Goal: Task Accomplishment & Management: Use online tool/utility

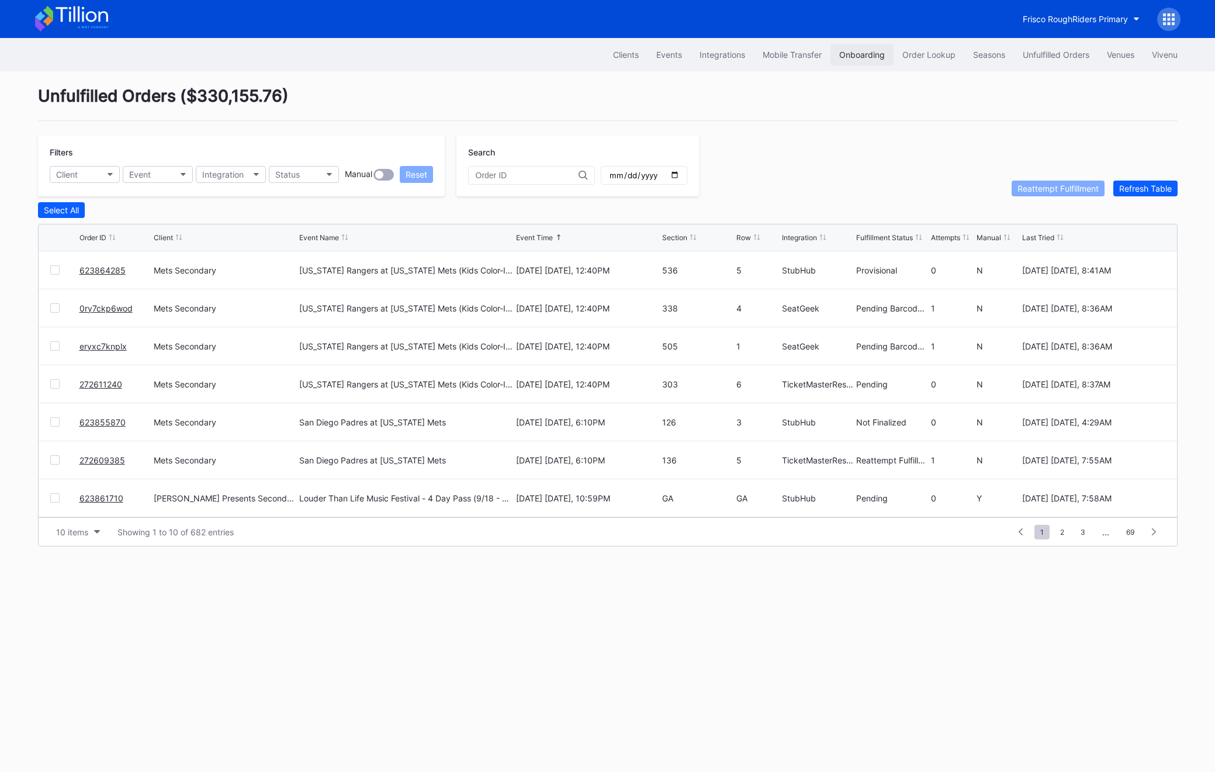
click at [866, 62] on button "Onboarding" at bounding box center [862, 55] width 63 height 22
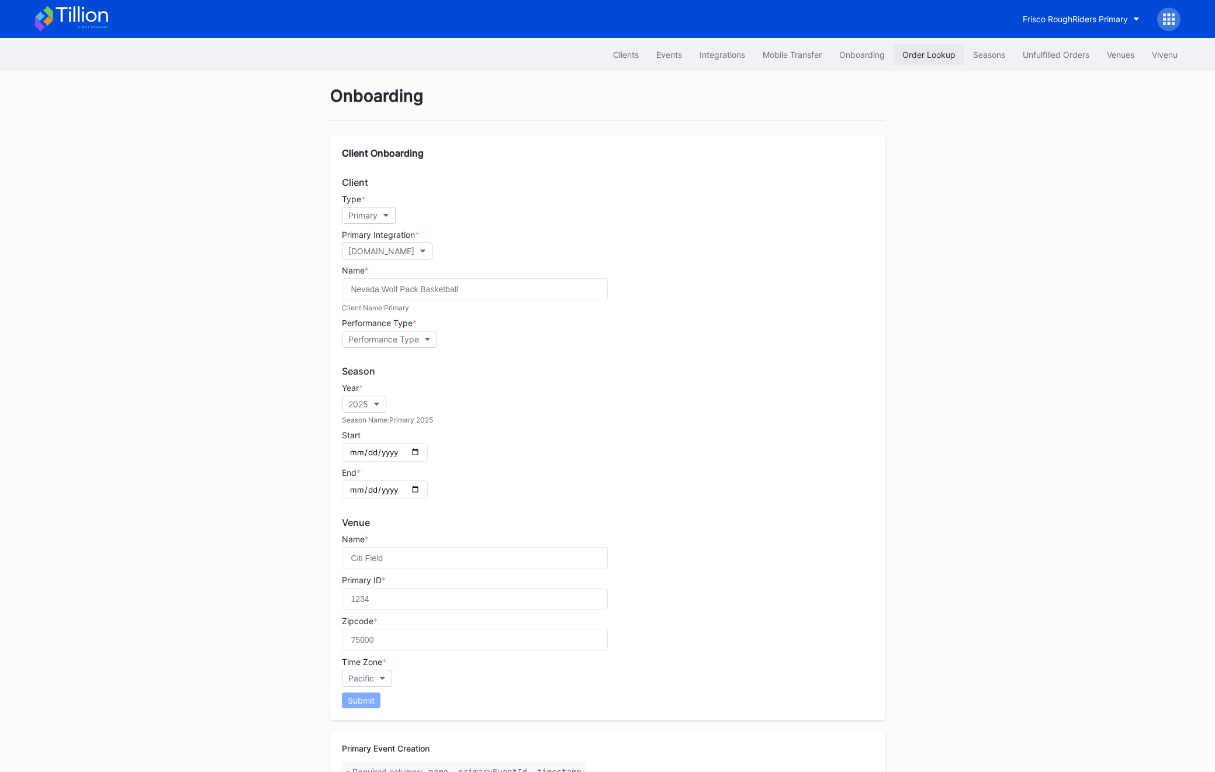
click at [899, 62] on button "Order Lookup" at bounding box center [929, 55] width 71 height 22
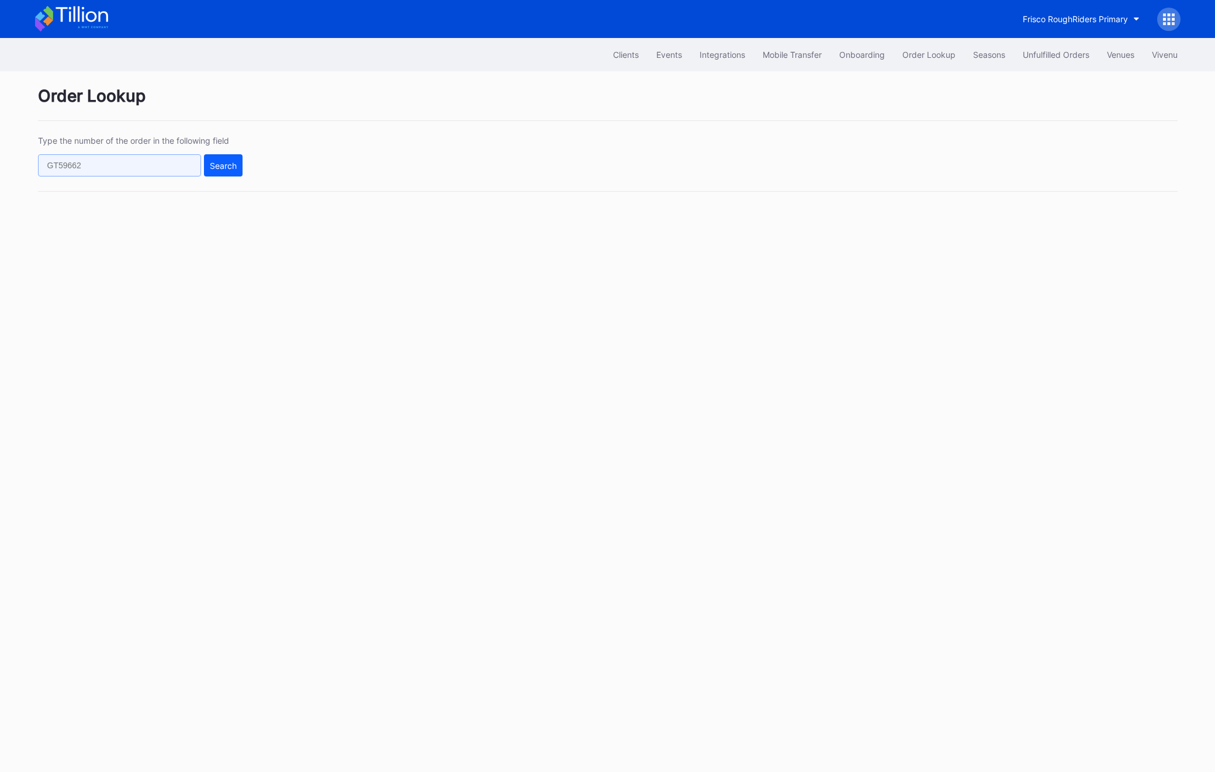
click at [157, 165] on input "text" at bounding box center [119, 165] width 163 height 22
paste input "75573811"
type input "75573811"
click at [222, 165] on div "Search" at bounding box center [223, 166] width 27 height 10
click at [123, 159] on input "text" at bounding box center [119, 165] width 163 height 22
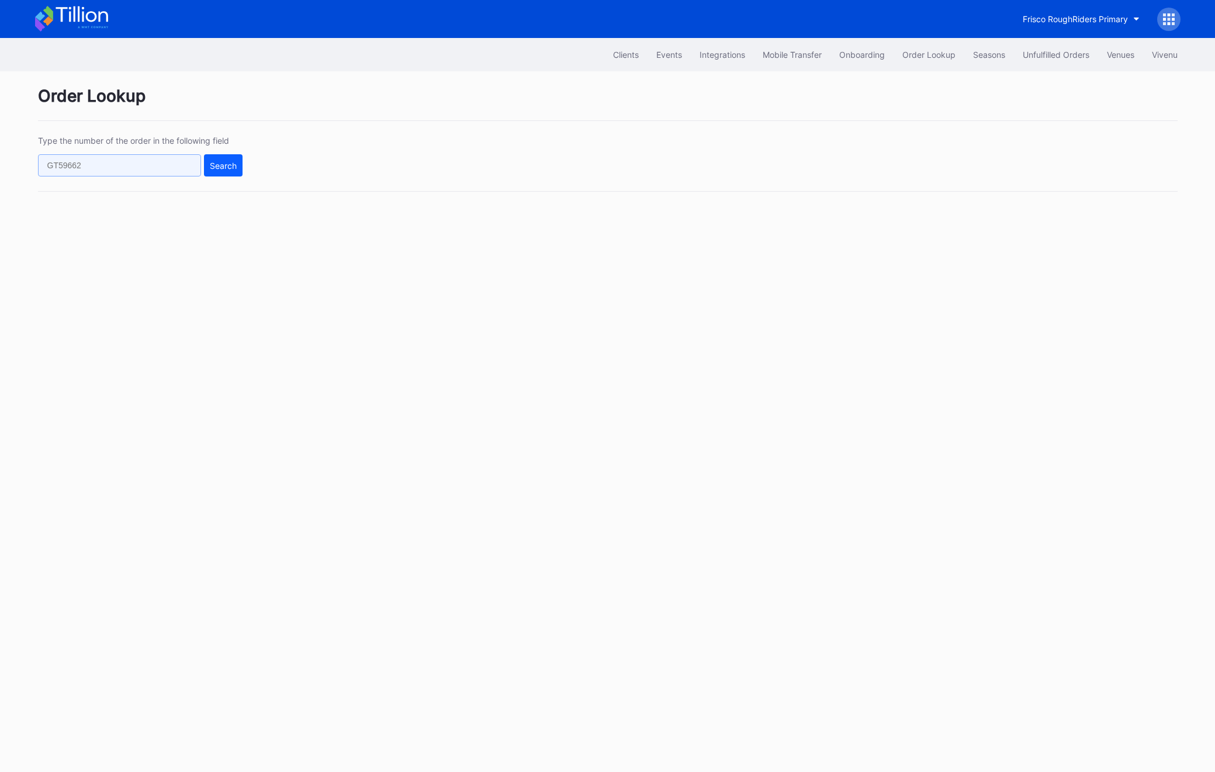
paste input "75573811"
click at [208, 155] on button "Search" at bounding box center [223, 165] width 39 height 22
click at [106, 161] on input "75573811" at bounding box center [119, 165] width 163 height 22
paste input "17028853"
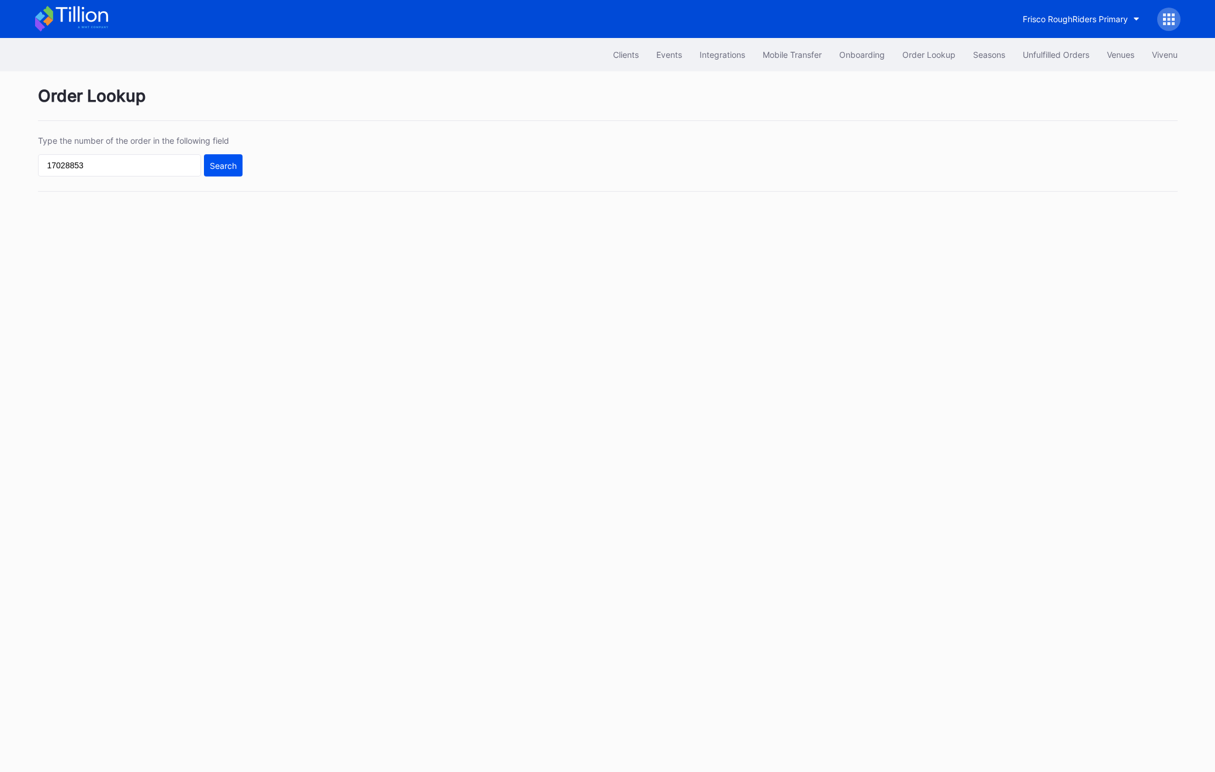
click at [232, 175] on button "Search" at bounding box center [223, 165] width 39 height 22
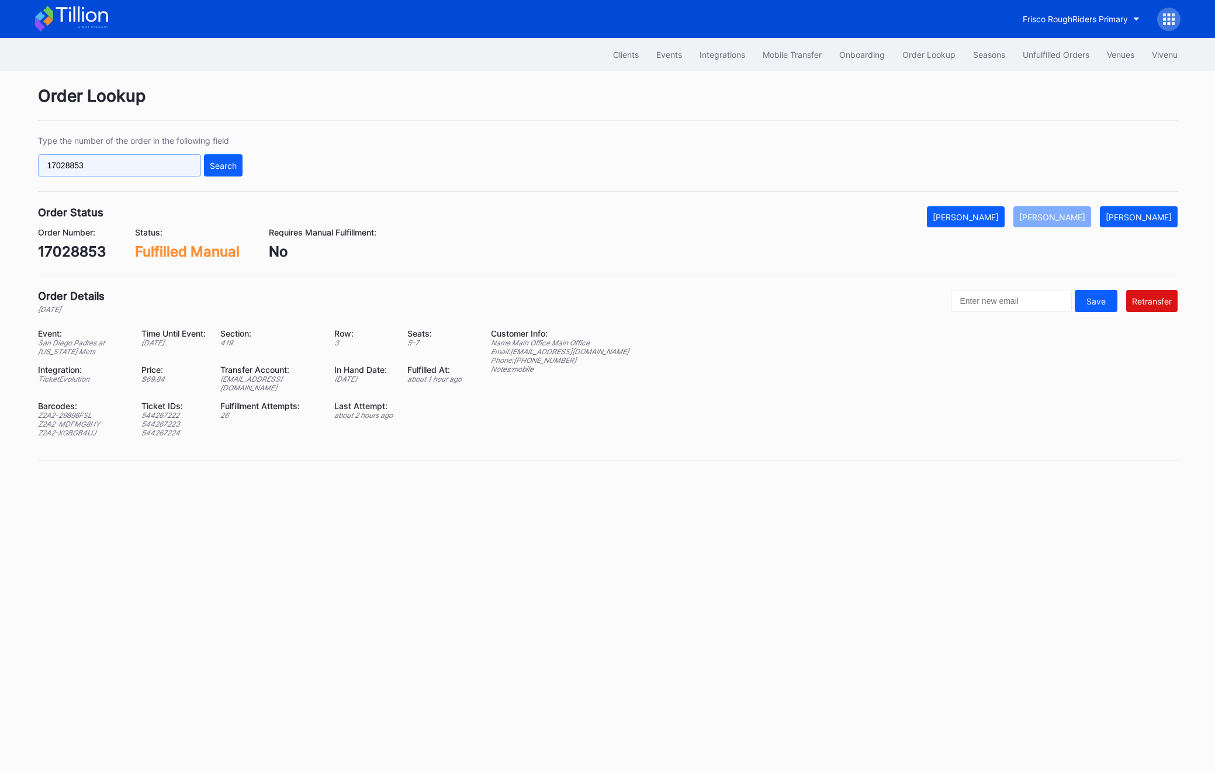
click at [85, 166] on input "17028853" at bounding box center [119, 165] width 163 height 22
paste input "IWUM9IC3T6"
type input "IWUM9IC3T6"
click at [218, 166] on div "Search" at bounding box center [223, 166] width 27 height 10
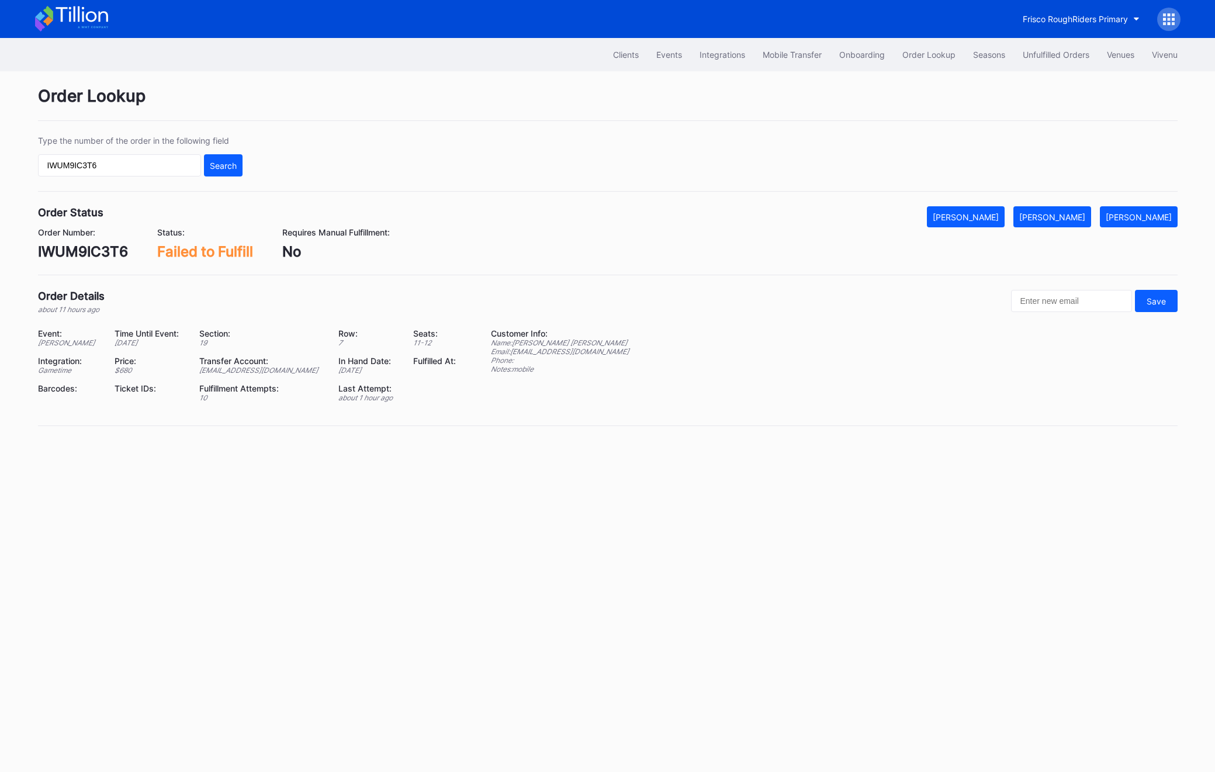
click at [54, 251] on div "IWUM9IC3T6" at bounding box center [83, 251] width 90 height 17
copy div "IWUM9IC3T6"
click at [1040, 219] on button "[PERSON_NAME]" at bounding box center [1052, 216] width 78 height 21
click at [1042, 60] on button "Unfulfilled Orders" at bounding box center [1056, 55] width 84 height 22
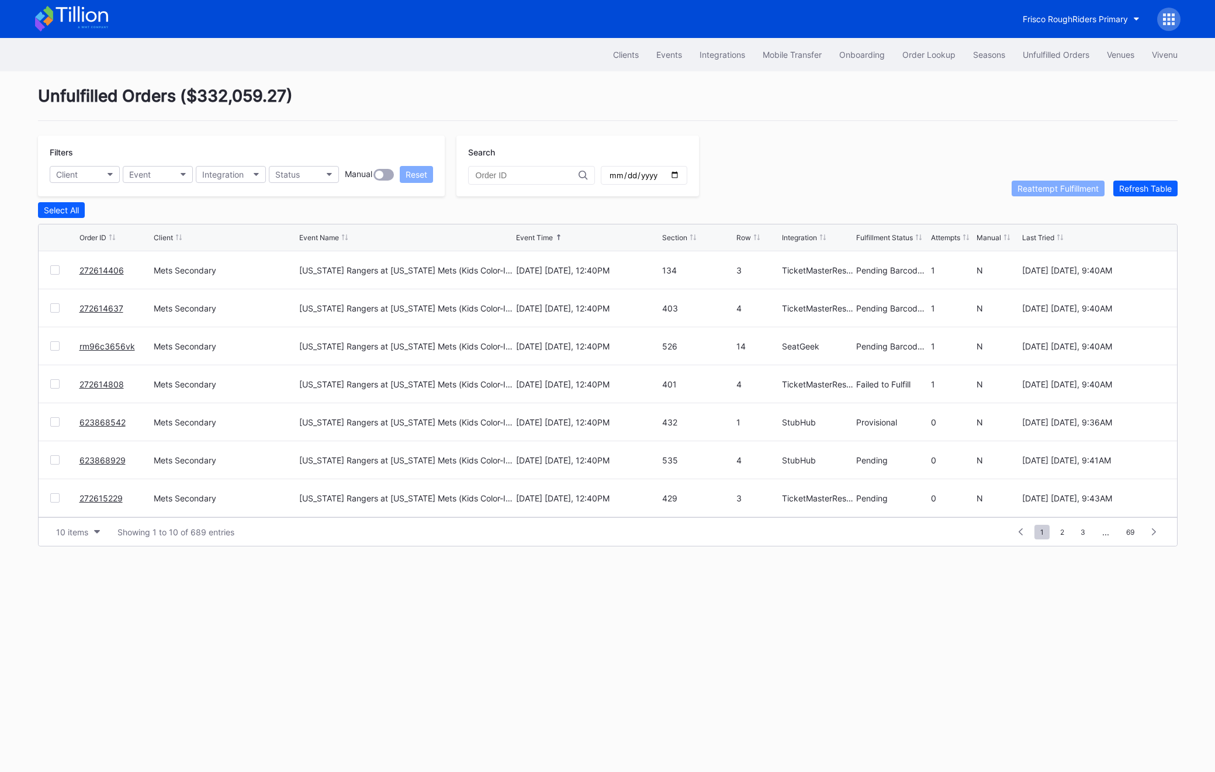
click at [53, 376] on div "272614808 Mets Secondary [US_STATE] Rangers at [US_STATE] Mets (Kids Color-In L…" at bounding box center [608, 384] width 1139 height 38
click at [53, 380] on div at bounding box center [54, 383] width 9 height 9
click at [1041, 184] on div "Reattempt Fulfillment" at bounding box center [1058, 189] width 81 height 10
click at [931, 53] on div "Order Lookup" at bounding box center [928, 55] width 53 height 10
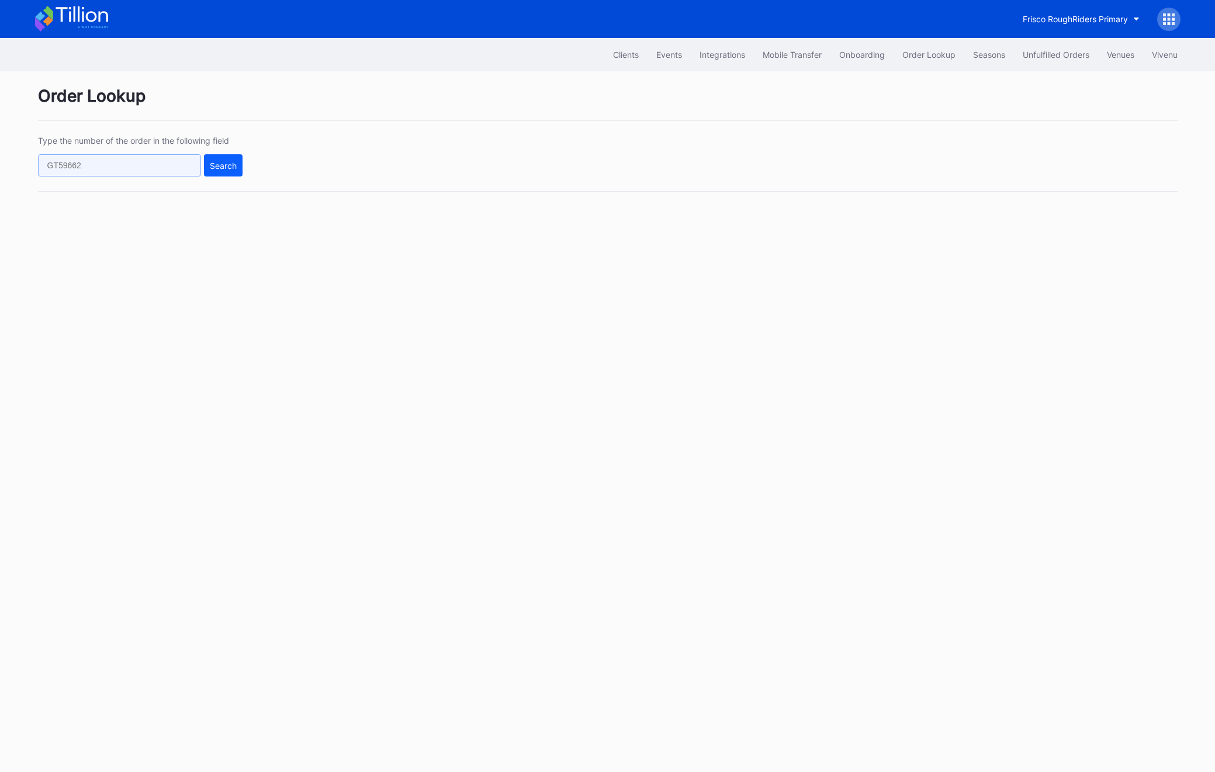
click at [101, 161] on input "text" at bounding box center [119, 165] width 163 height 22
paste input "vnk6tqk972e"
type input "vnk6tqk972e"
click at [224, 169] on div "Search" at bounding box center [223, 166] width 27 height 10
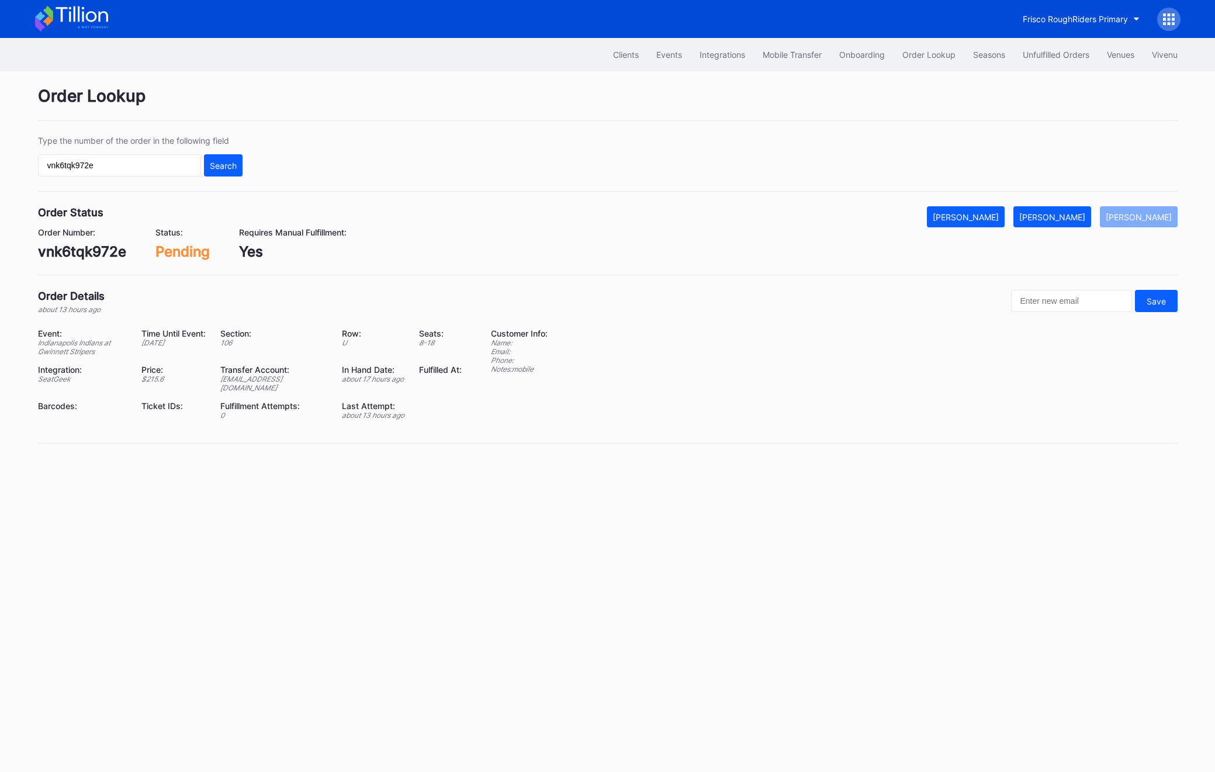
click at [84, 245] on div "vnk6tqk972e" at bounding box center [82, 251] width 88 height 17
copy div "vnk6tqk972e"
click at [1063, 221] on div "[PERSON_NAME]" at bounding box center [1052, 217] width 66 height 10
click at [1027, 47] on button "Unfulfilled Orders" at bounding box center [1056, 55] width 84 height 22
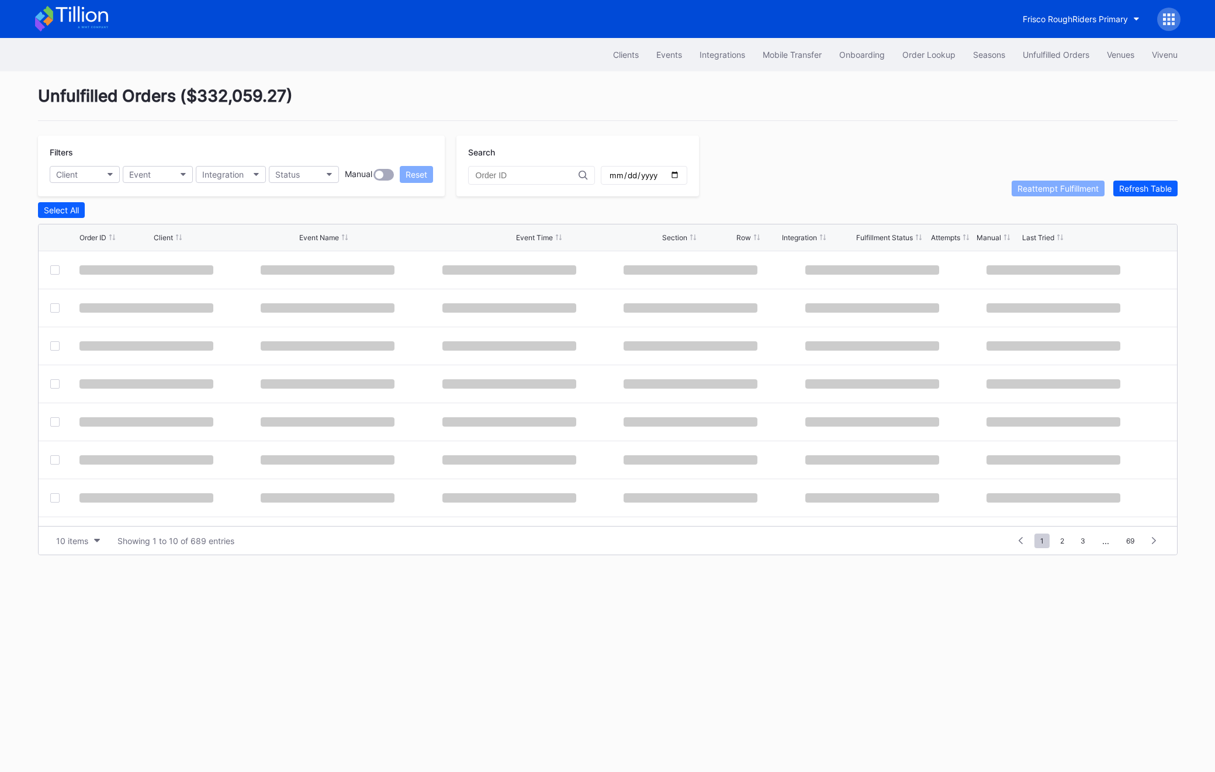
click at [1027, 47] on button "Unfulfilled Orders" at bounding box center [1056, 55] width 84 height 22
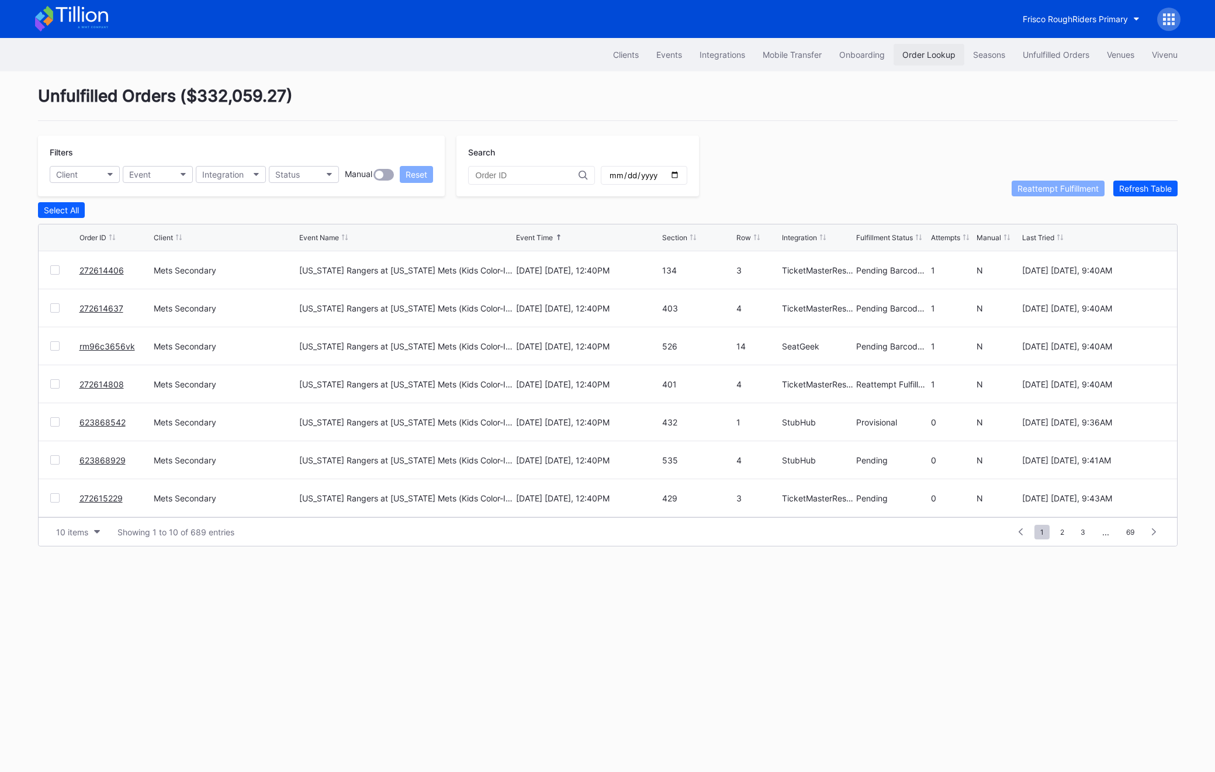
click at [926, 55] on div "Order Lookup" at bounding box center [928, 55] width 53 height 10
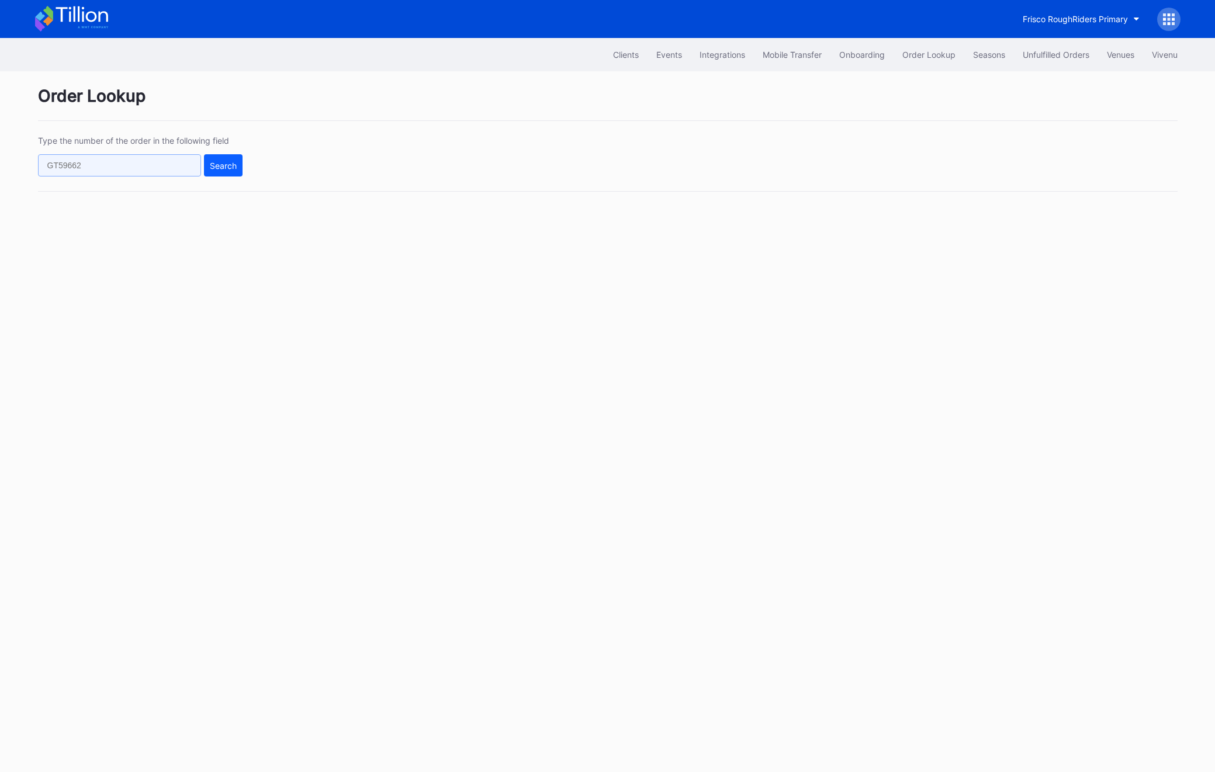
click at [116, 159] on input "text" at bounding box center [119, 165] width 163 height 22
paste input "621534115"
click at [195, 160] on input "621534115" at bounding box center [119, 165] width 163 height 22
click at [234, 162] on div "Search" at bounding box center [223, 166] width 27 height 10
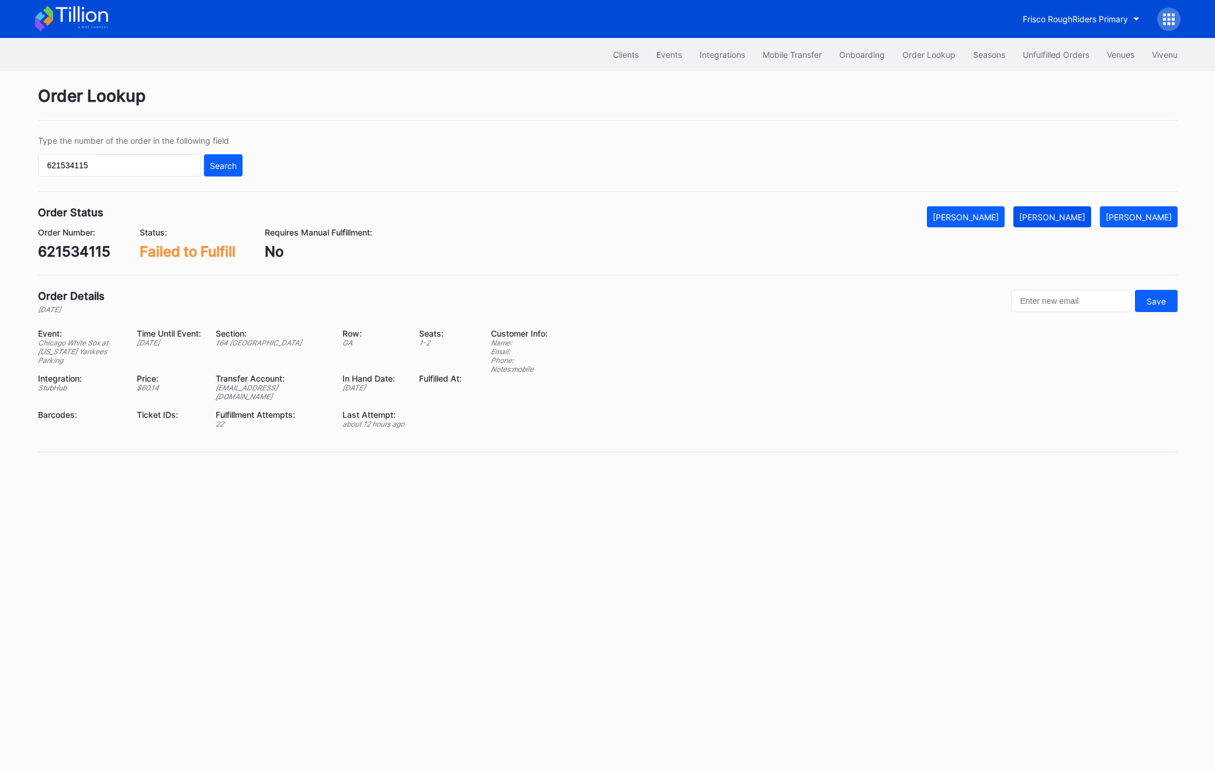
click at [1080, 224] on button "[PERSON_NAME]" at bounding box center [1052, 216] width 78 height 21
click at [67, 244] on div "621534115" at bounding box center [74, 251] width 72 height 17
copy div "621534115"
click at [87, 168] on input "621534115" at bounding box center [119, 165] width 163 height 22
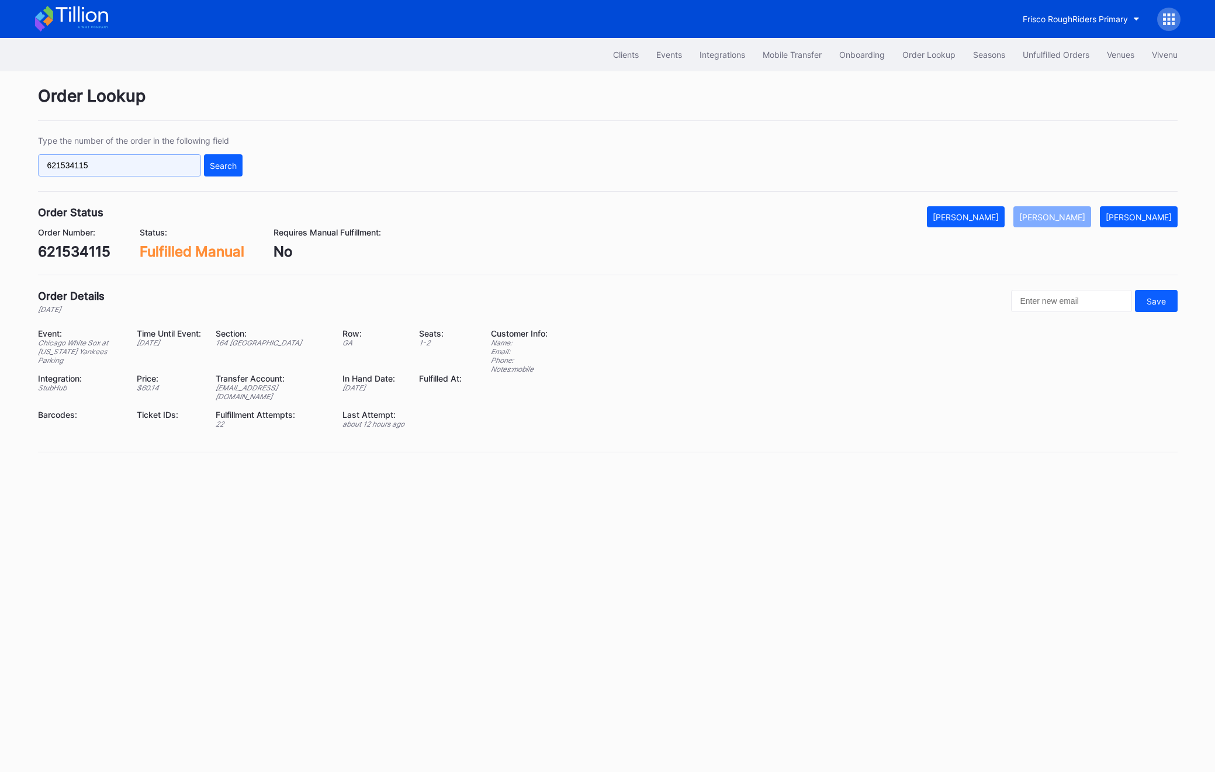
click at [87, 168] on input "621534115" at bounding box center [119, 165] width 163 height 22
paste input "16892948"
type input "16892948"
click at [222, 169] on div "Search" at bounding box center [223, 166] width 27 height 10
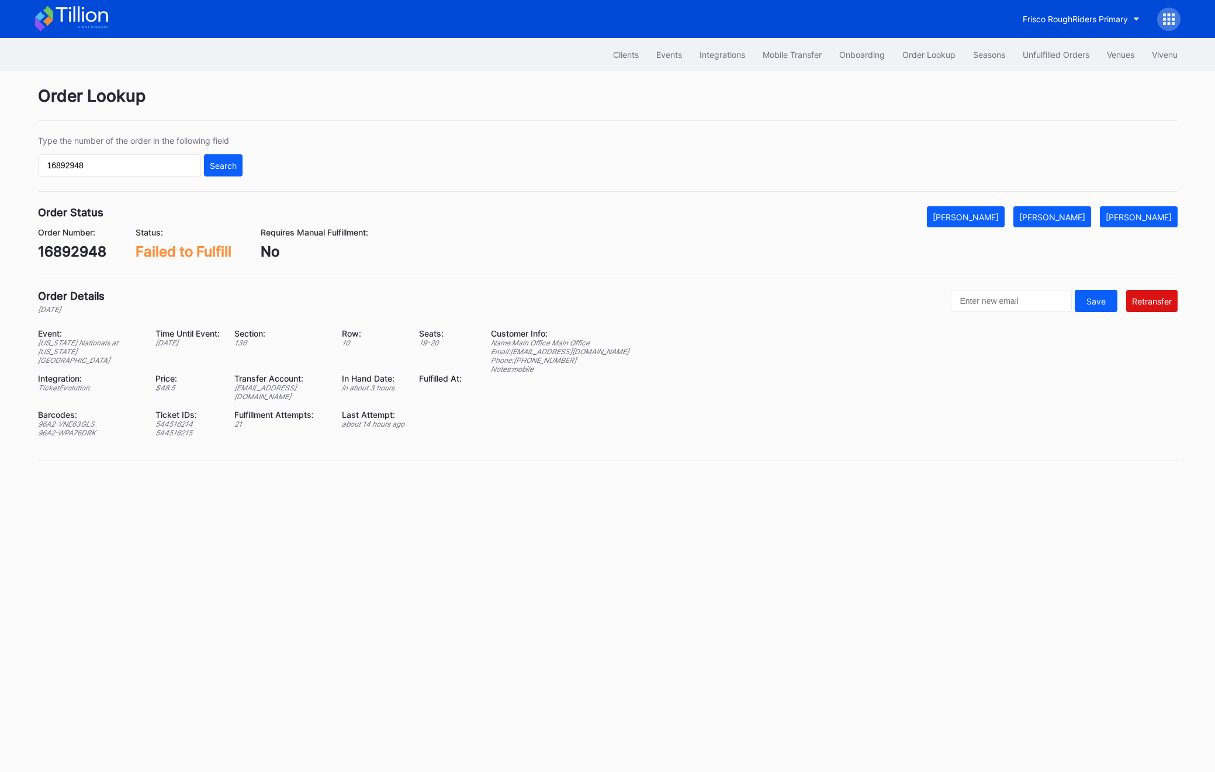
click at [238, 383] on div "[EMAIL_ADDRESS][DOMAIN_NAME]" at bounding box center [280, 392] width 93 height 18
